Goal: Information Seeking & Learning: Learn about a topic

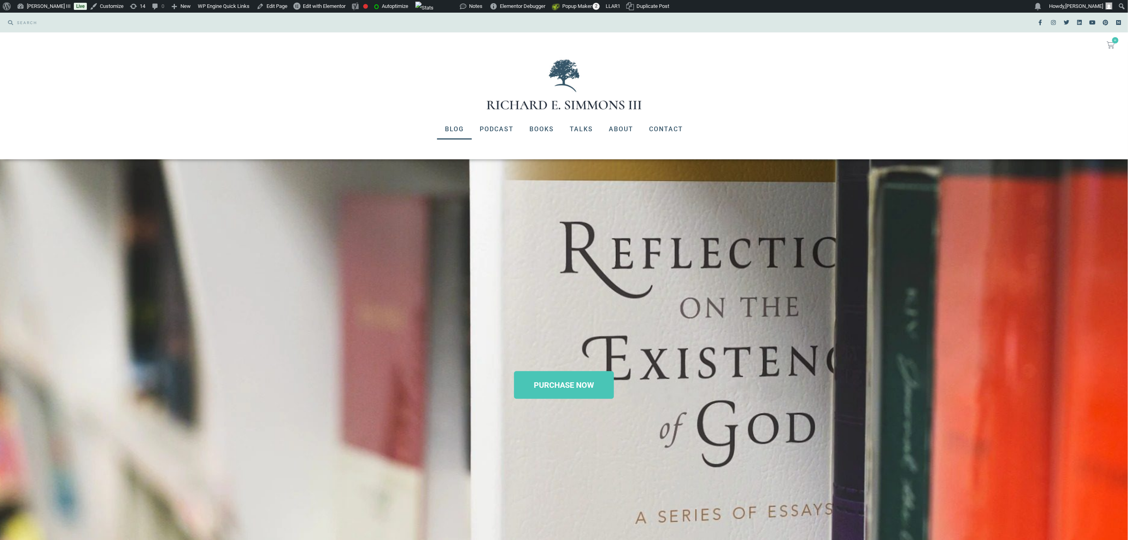
click at [451, 128] on link "Blog" at bounding box center [454, 129] width 35 height 21
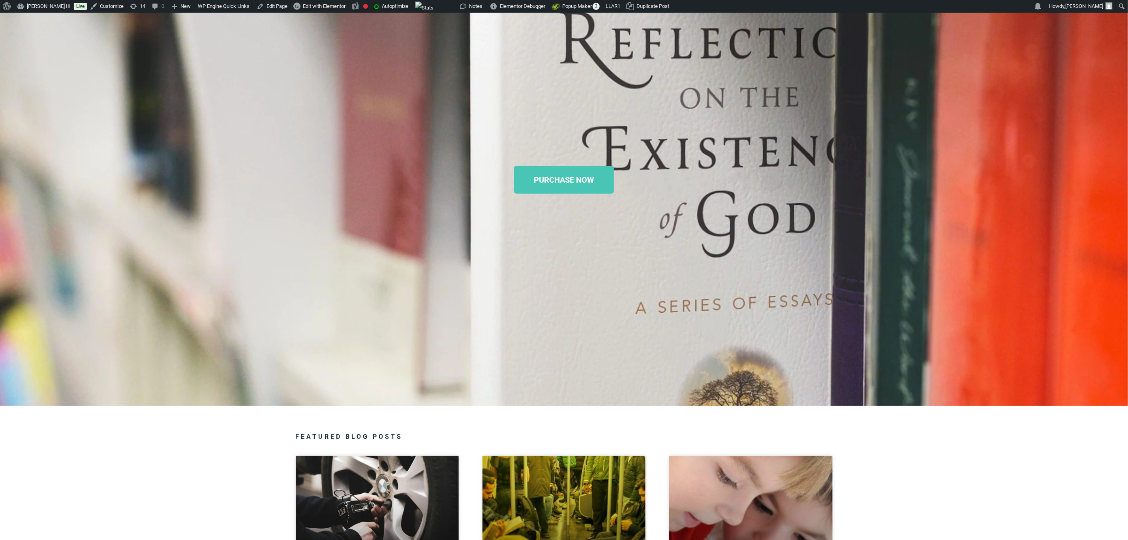
scroll to position [237, 0]
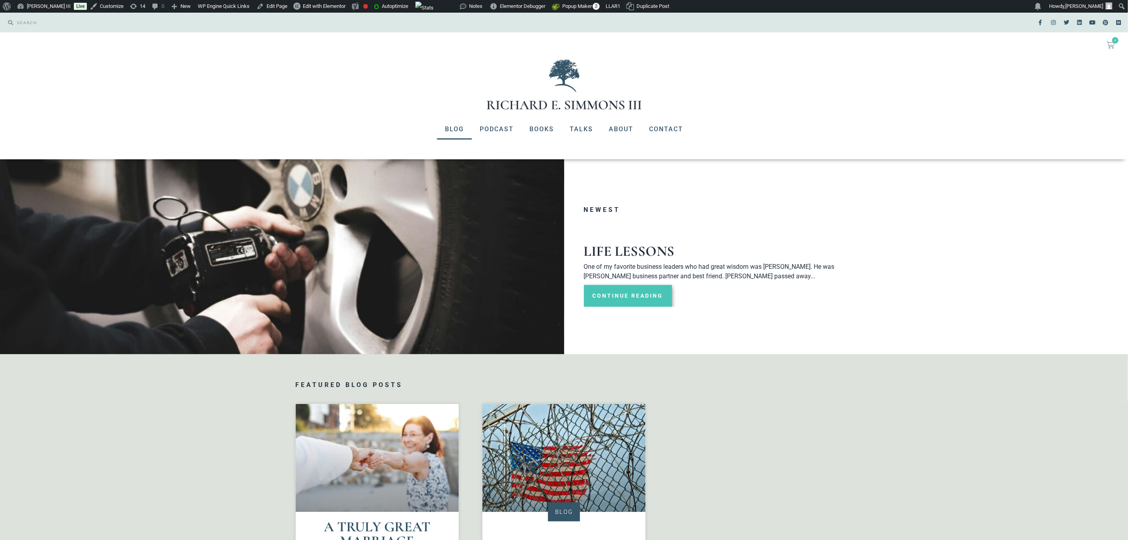
click at [648, 293] on link "Continue Reading" at bounding box center [628, 296] width 88 height 22
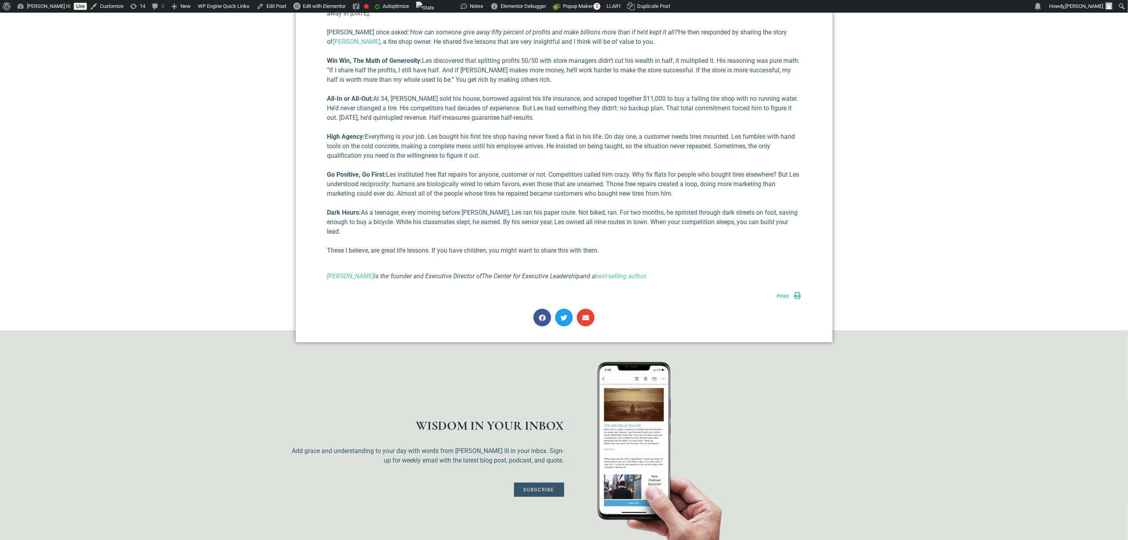
scroll to position [415, 0]
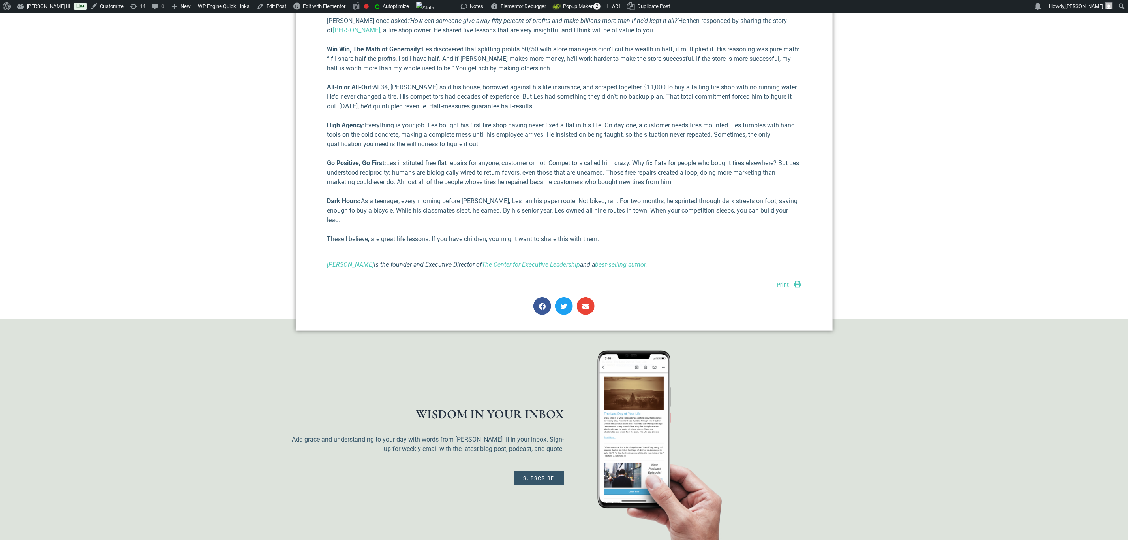
click at [470, 261] on icon "Richard E Simmons III is the founder and Executive Director of The Center for E…" at bounding box center [487, 265] width 320 height 8
copy div "Richard E Simmons III is the founder and Executive Director of The Center for E…"
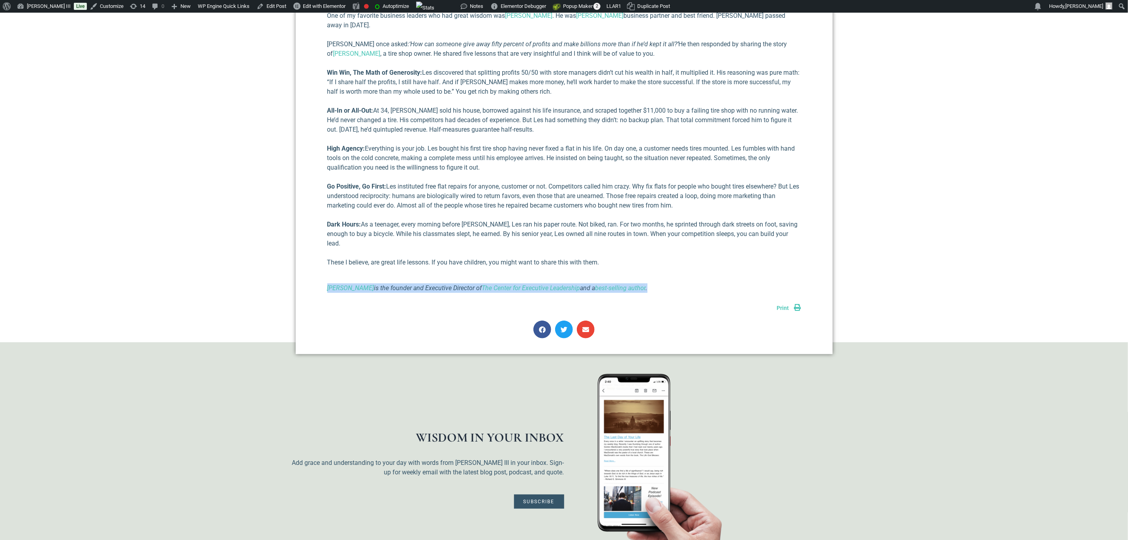
scroll to position [59, 0]
